Goal: Transaction & Acquisition: Obtain resource

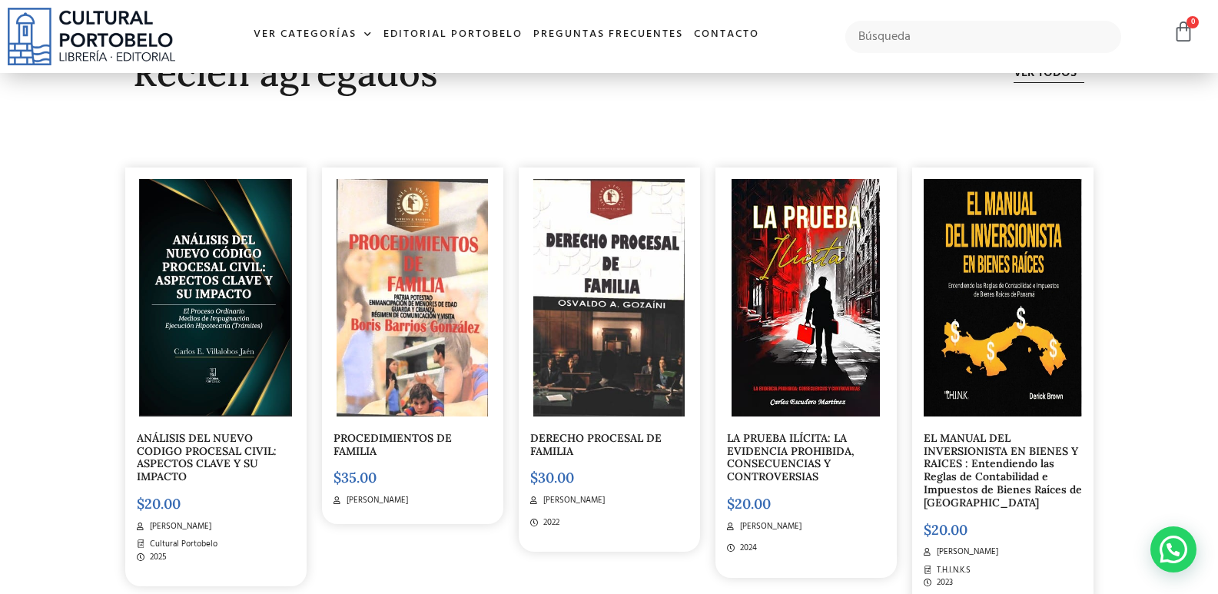
scroll to position [4546, 0]
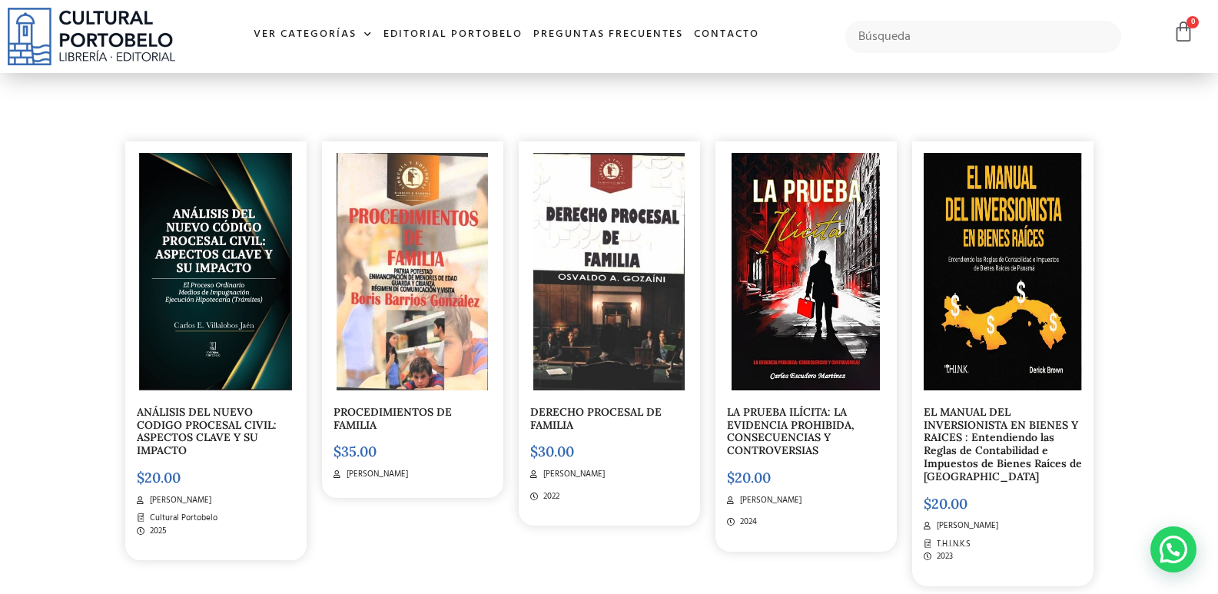
click at [244, 423] on link "ANÁLISIS DEL NUEVO CODIGO PROCESAL CIVIL: ASPECTOS CLAVE Y SU IMPACTO" at bounding box center [207, 431] width 140 height 52
click at [153, 526] on span "2025" at bounding box center [156, 532] width 21 height 13
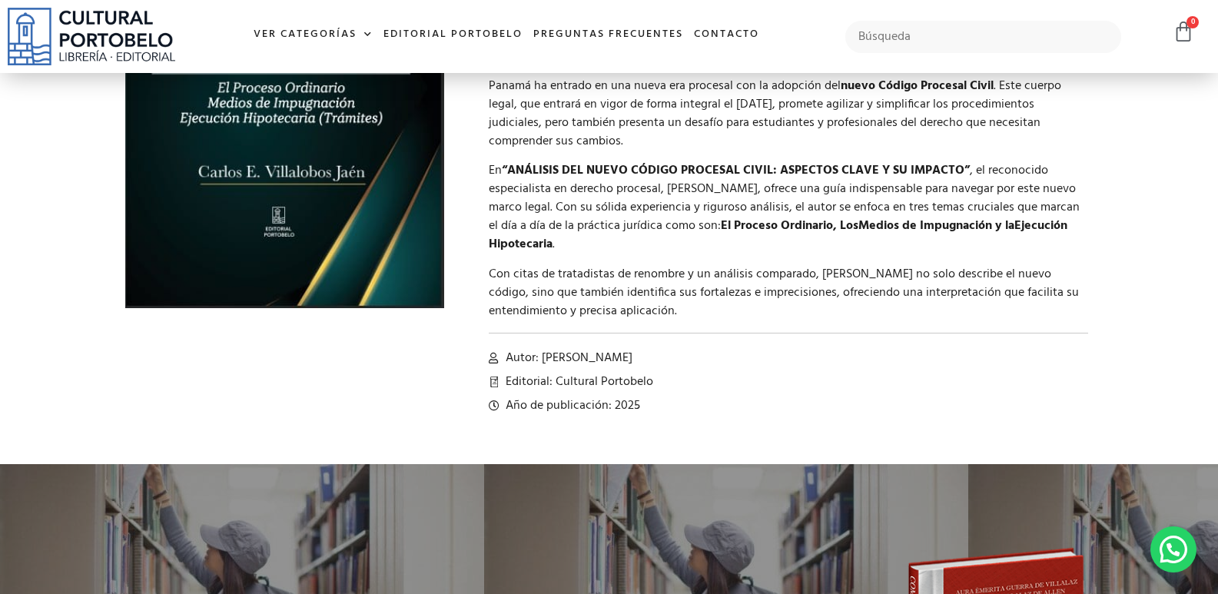
scroll to position [307, 0]
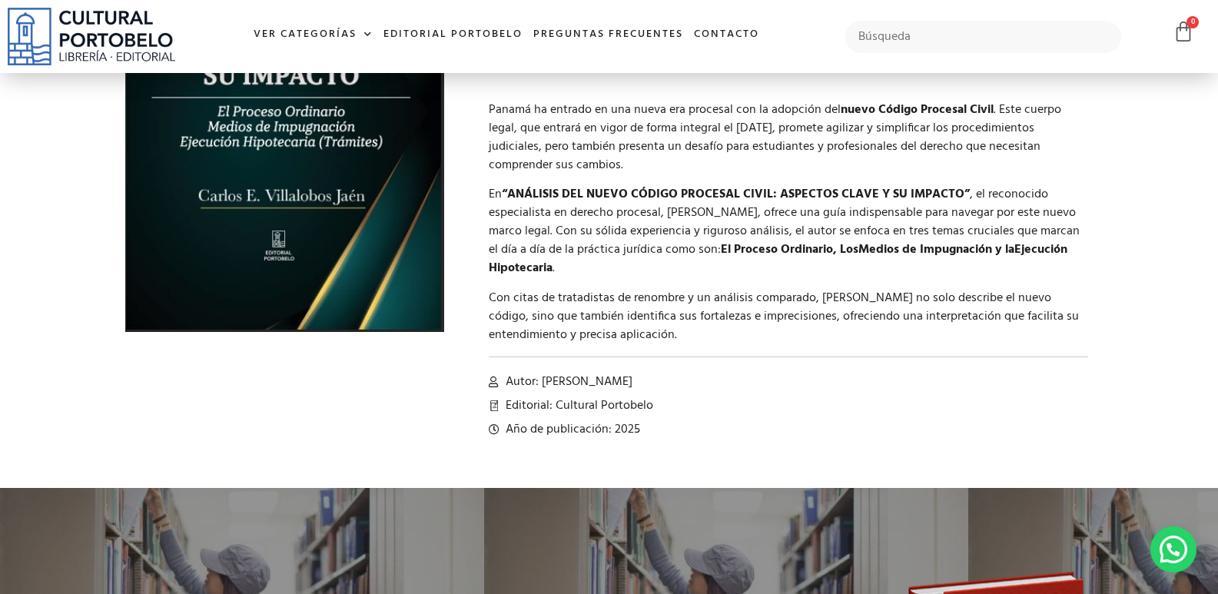
click at [227, 200] on img at bounding box center [284, 83] width 319 height 496
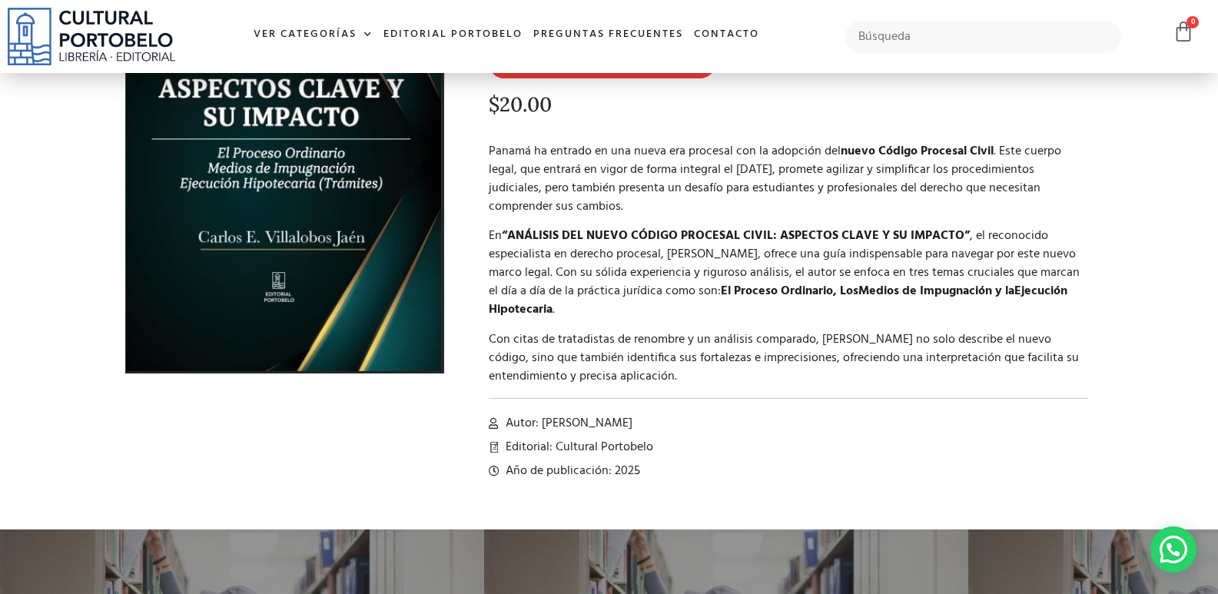
scroll to position [93, 0]
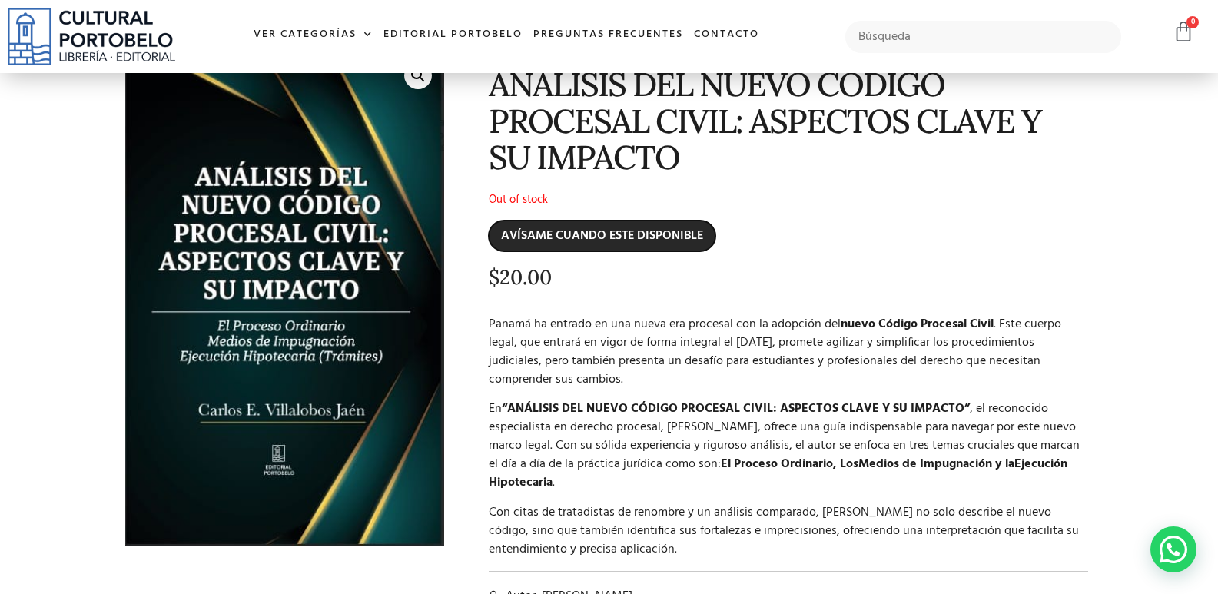
click at [635, 230] on input "AVÍSAME CUANDO ESTE DISPONIBLE" at bounding box center [602, 236] width 227 height 31
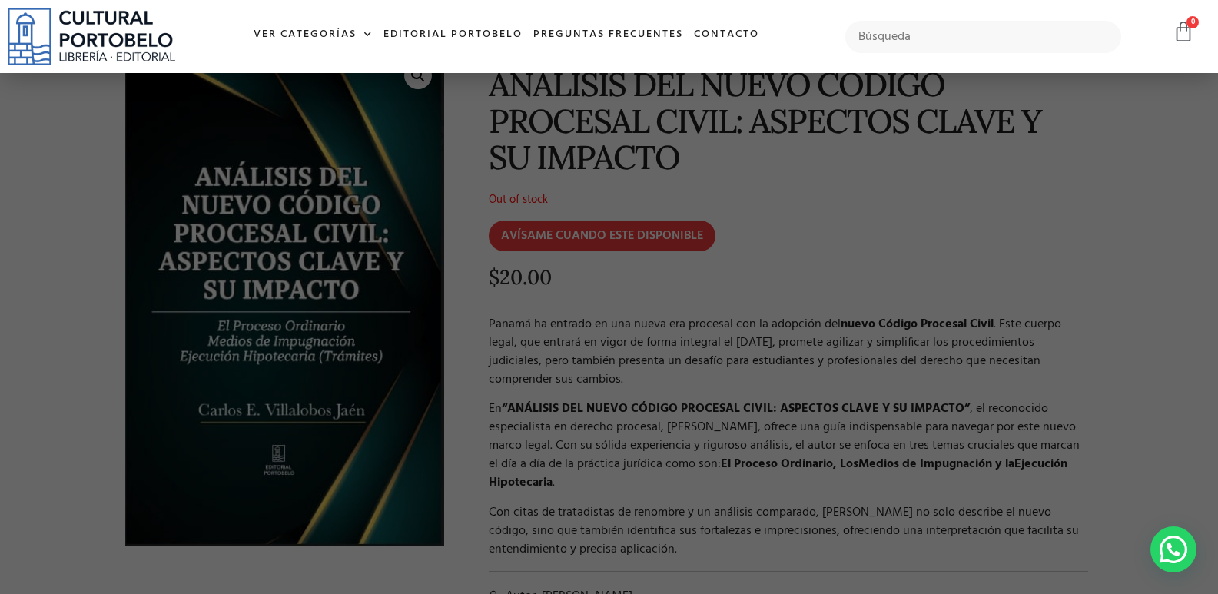
scroll to position [94, 0]
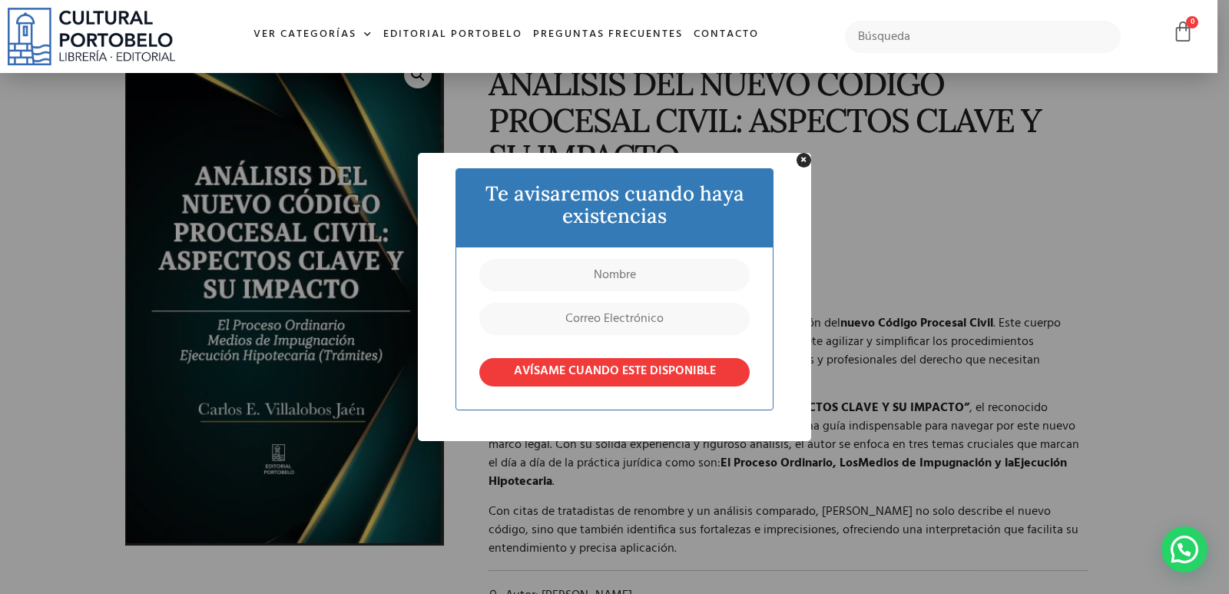
click at [803, 159] on button "×" at bounding box center [804, 160] width 15 height 15
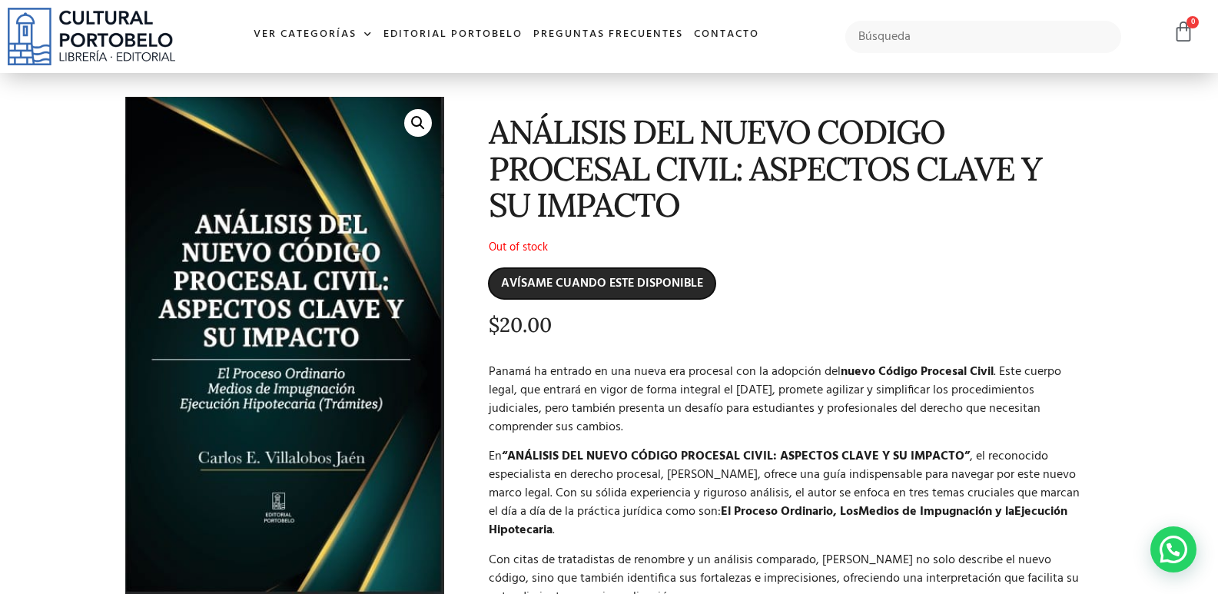
scroll to position [0, 0]
